Goal: Task Accomplishment & Management: Use online tool/utility

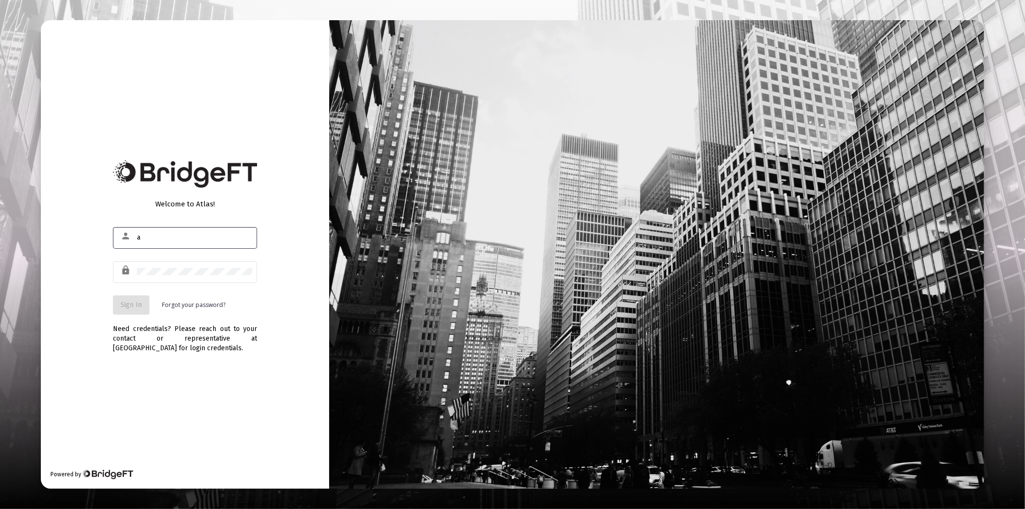
type input "[PERSON_NAME][EMAIL_ADDRESS][DOMAIN_NAME]"
click at [172, 281] on div at bounding box center [194, 272] width 115 height 24
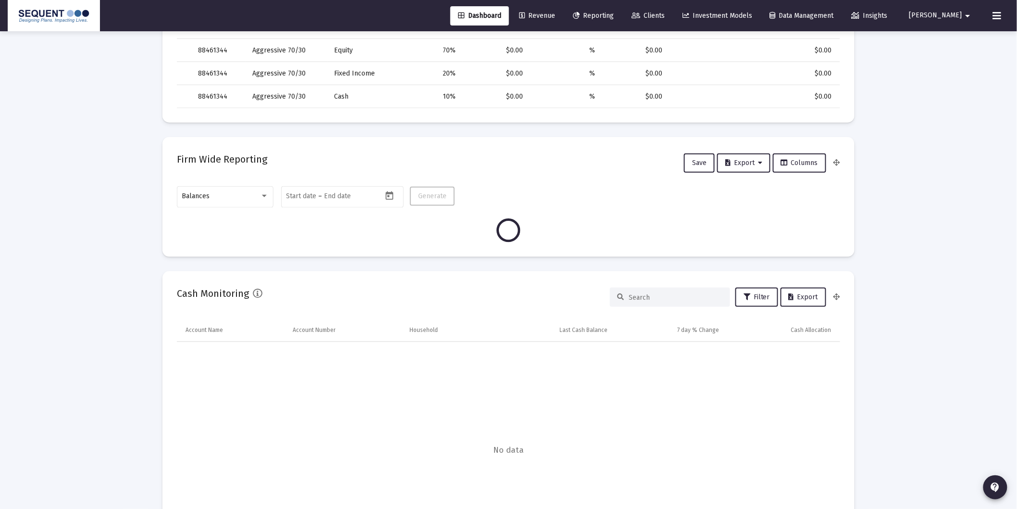
scroll to position [374, 0]
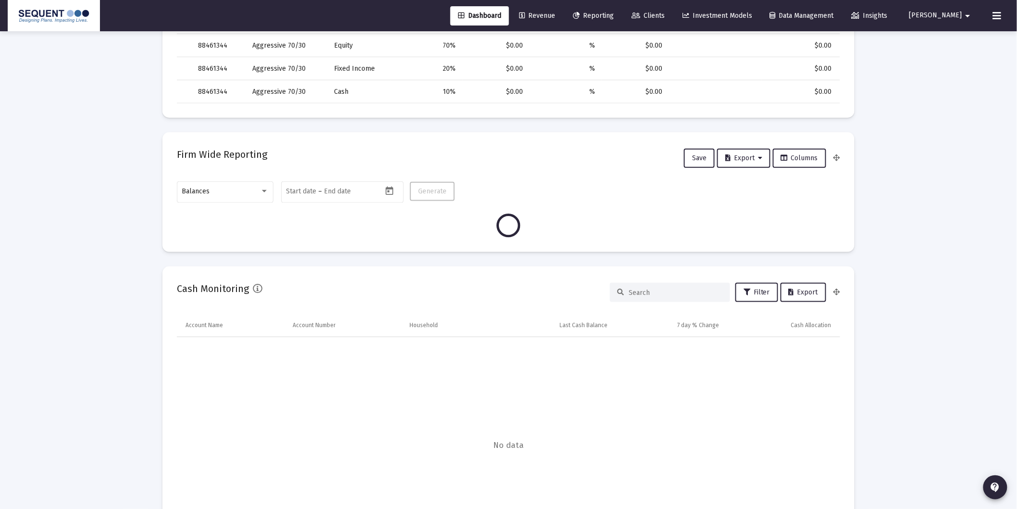
type input "[DATE]"
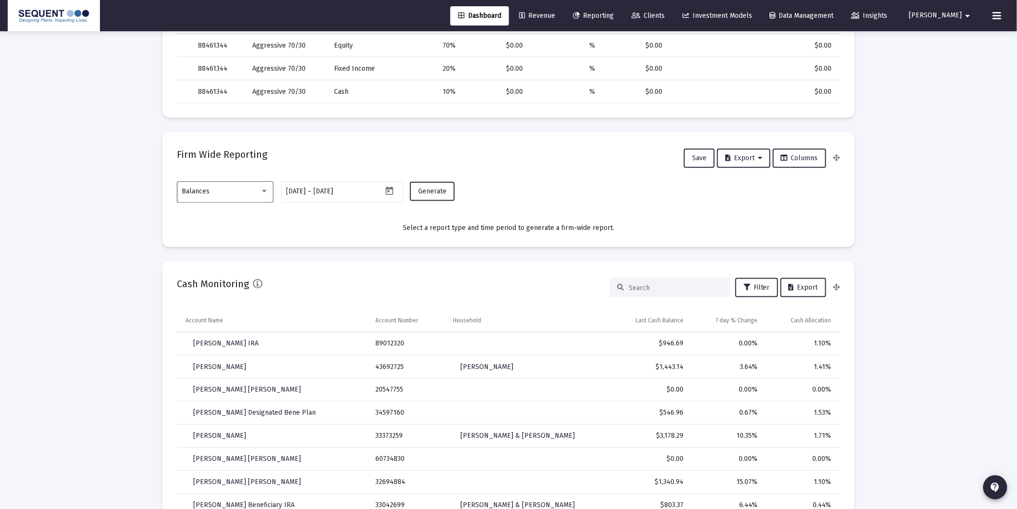
click at [203, 193] on span "Balances" at bounding box center [196, 191] width 28 height 8
click at [204, 136] on span "Transactions" at bounding box center [225, 130] width 87 height 20
click at [438, 185] on button "Generate" at bounding box center [432, 191] width 45 height 19
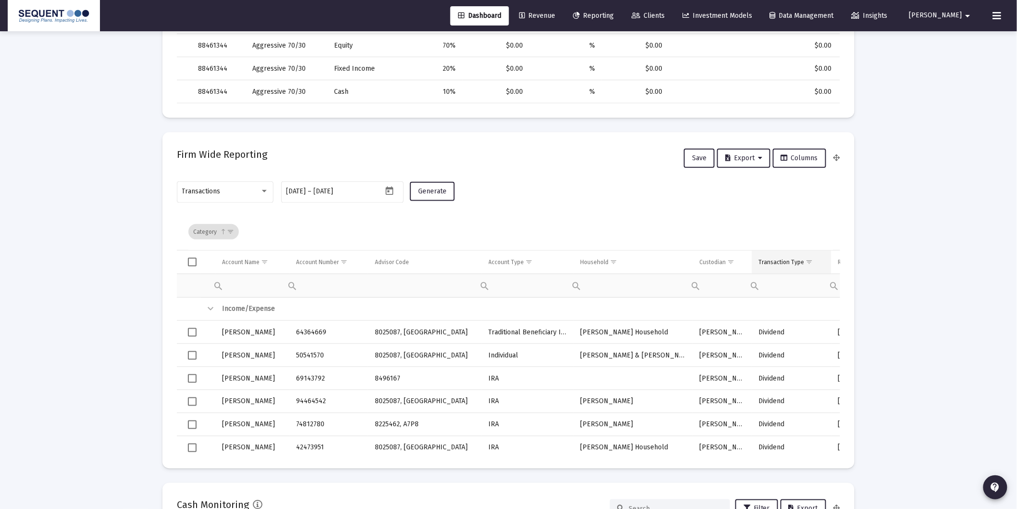
click at [809, 260] on span "Show filter options for column 'Transaction Type'" at bounding box center [809, 261] width 7 height 7
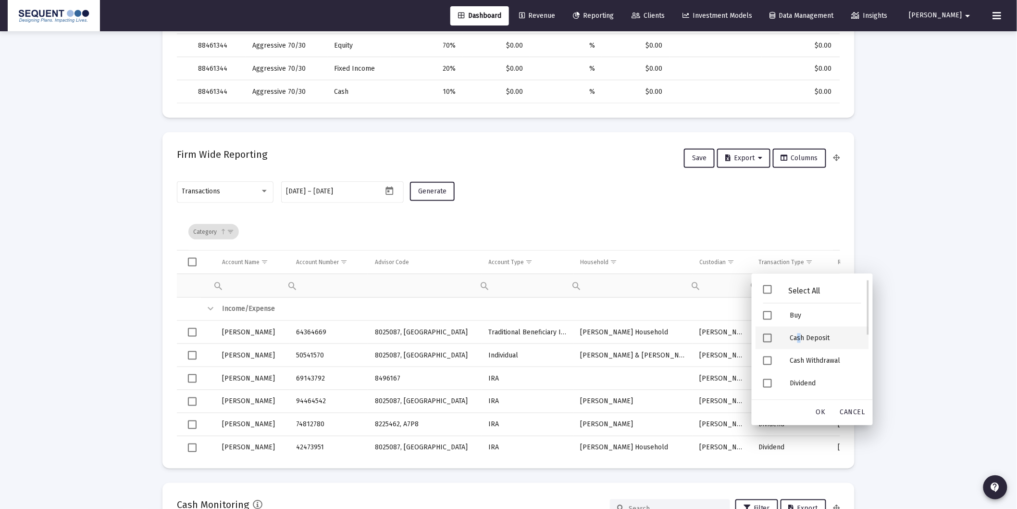
click at [800, 334] on div "Cash Deposit" at bounding box center [826, 337] width 87 height 23
click at [810, 342] on div "Security Deposit" at bounding box center [826, 339] width 87 height 23
click at [823, 408] on span "OK" at bounding box center [821, 412] width 10 height 8
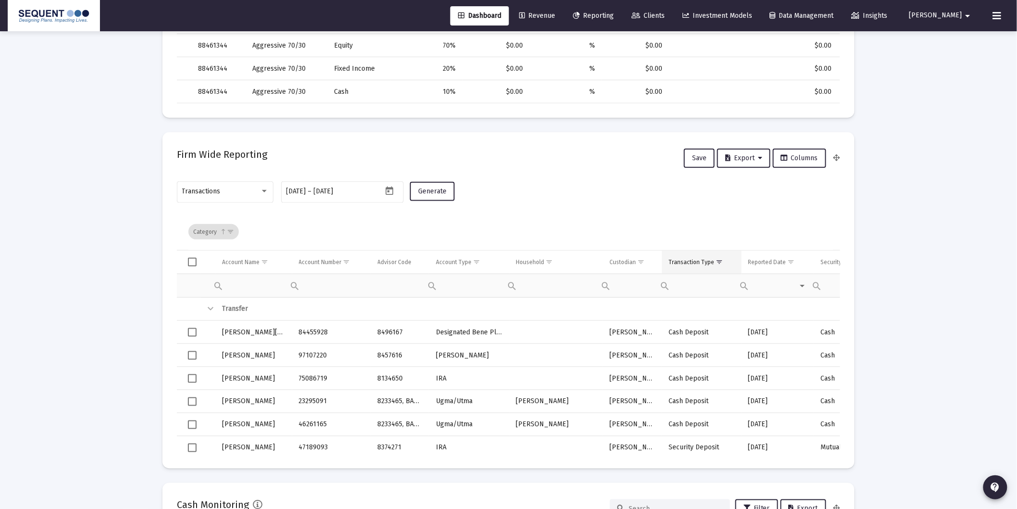
click at [691, 266] on td "Transaction Type" at bounding box center [702, 261] width 80 height 23
click at [753, 154] on span "Export" at bounding box center [743, 158] width 37 height 8
click at [752, 185] on button "Export All Rows" at bounding box center [748, 182] width 65 height 23
